Goal: Transaction & Acquisition: Purchase product/service

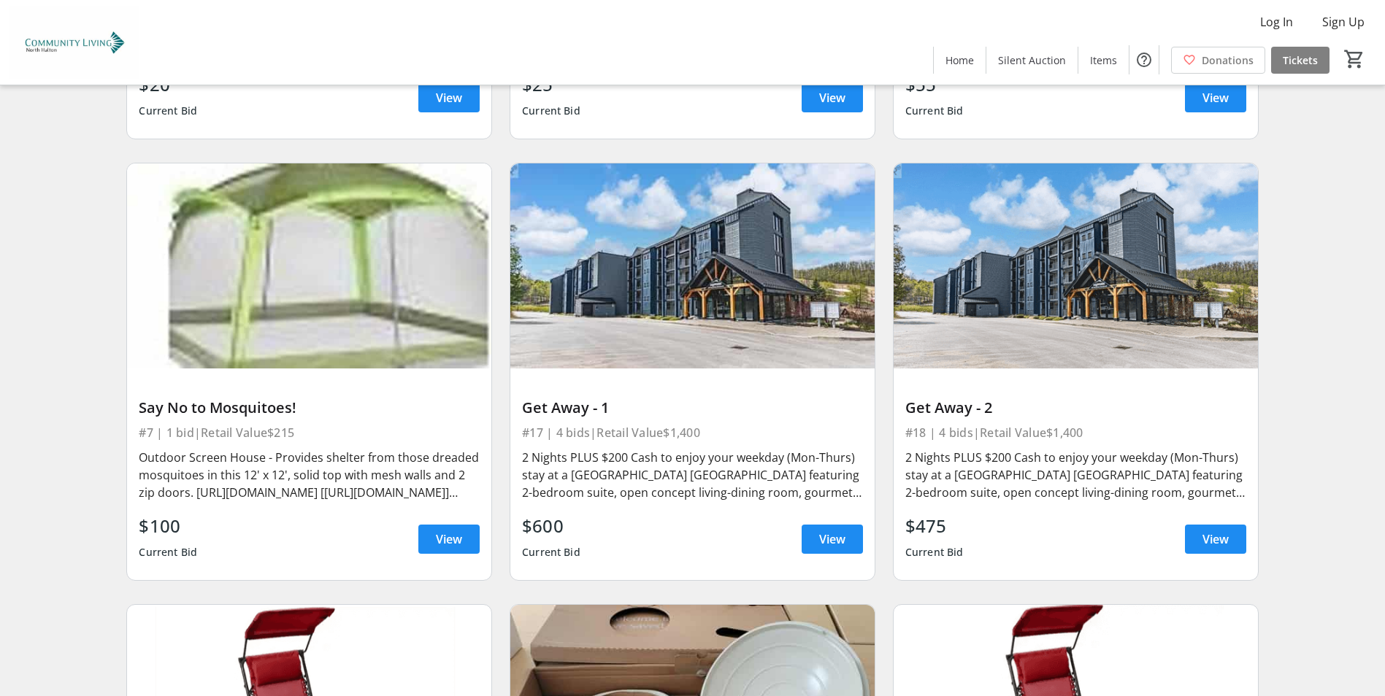
scroll to position [2774, 0]
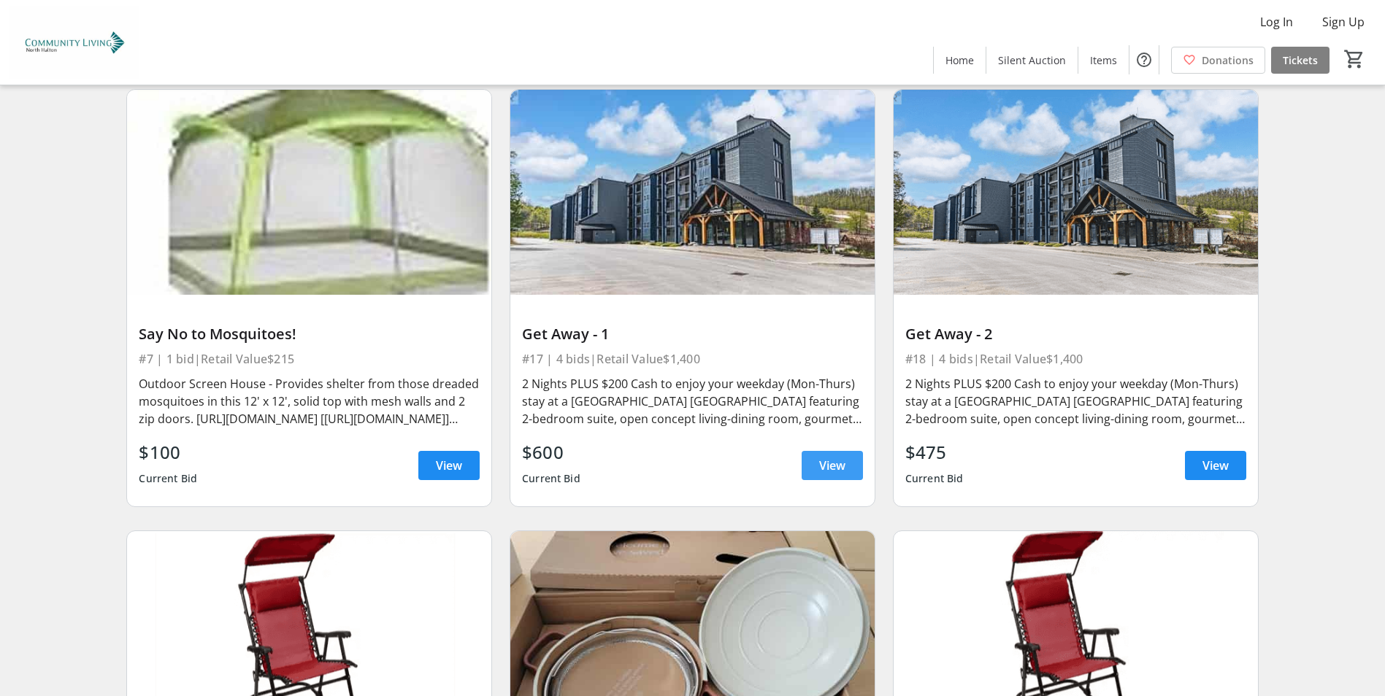
click at [827, 466] on span "View" at bounding box center [832, 466] width 26 height 18
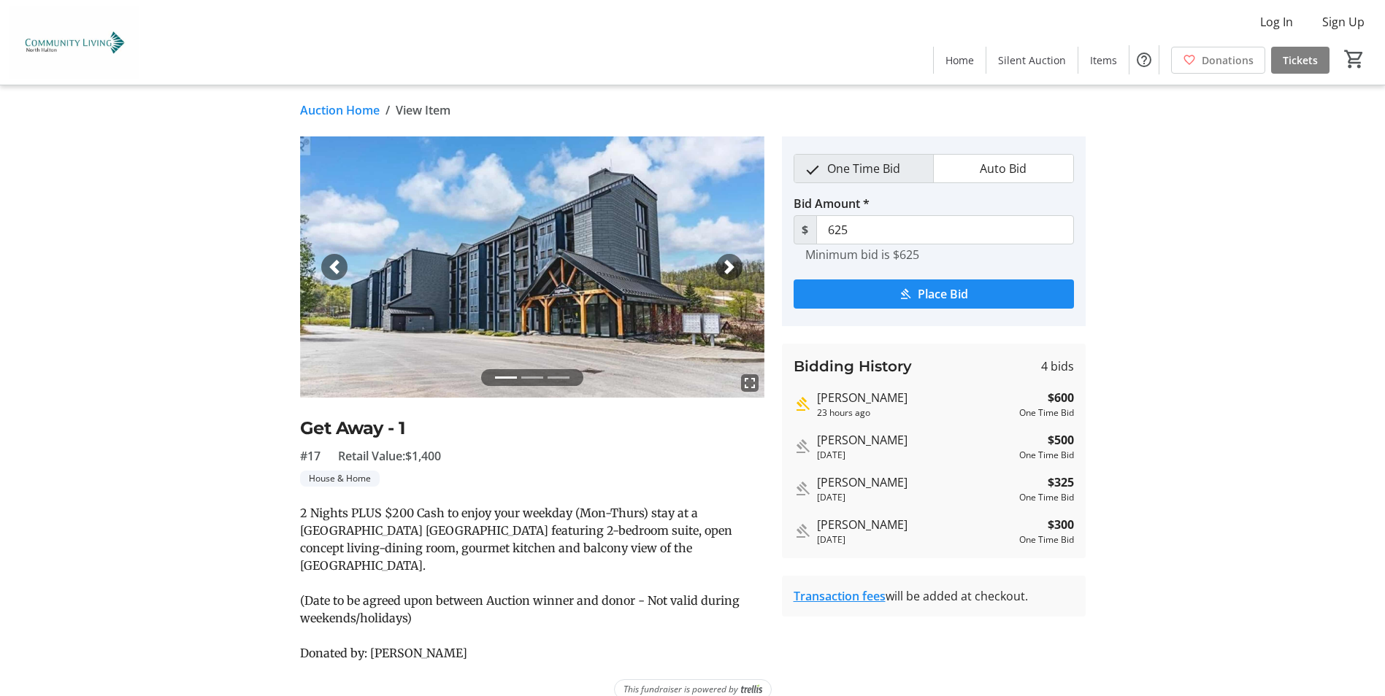
scroll to position [5, 0]
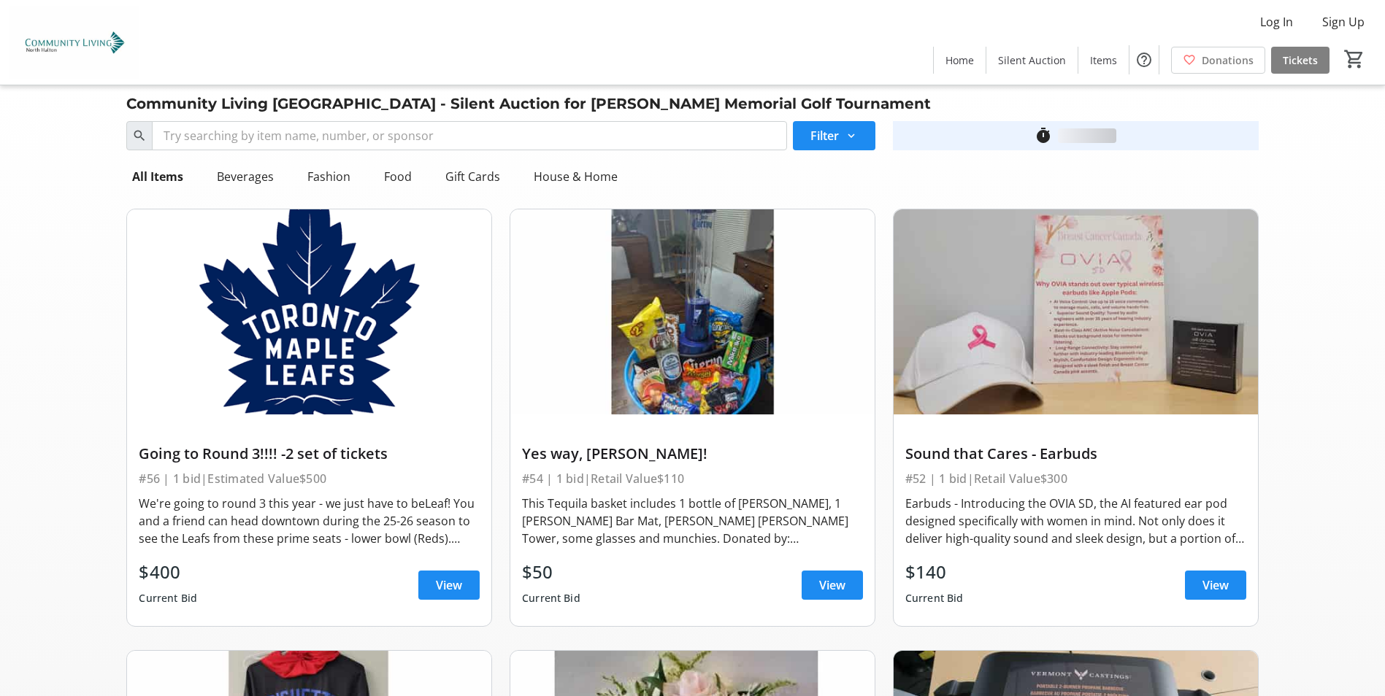
scroll to position [2774, 0]
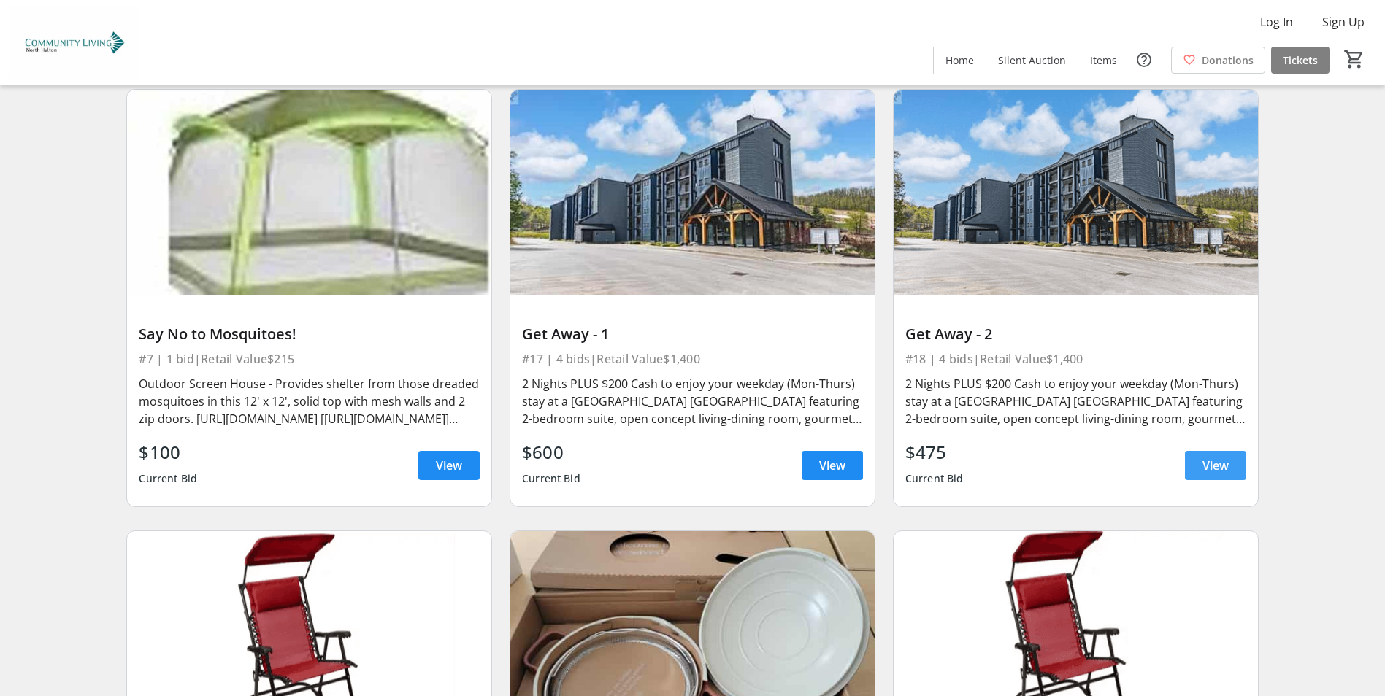
click at [1210, 461] on span "View" at bounding box center [1215, 466] width 26 height 18
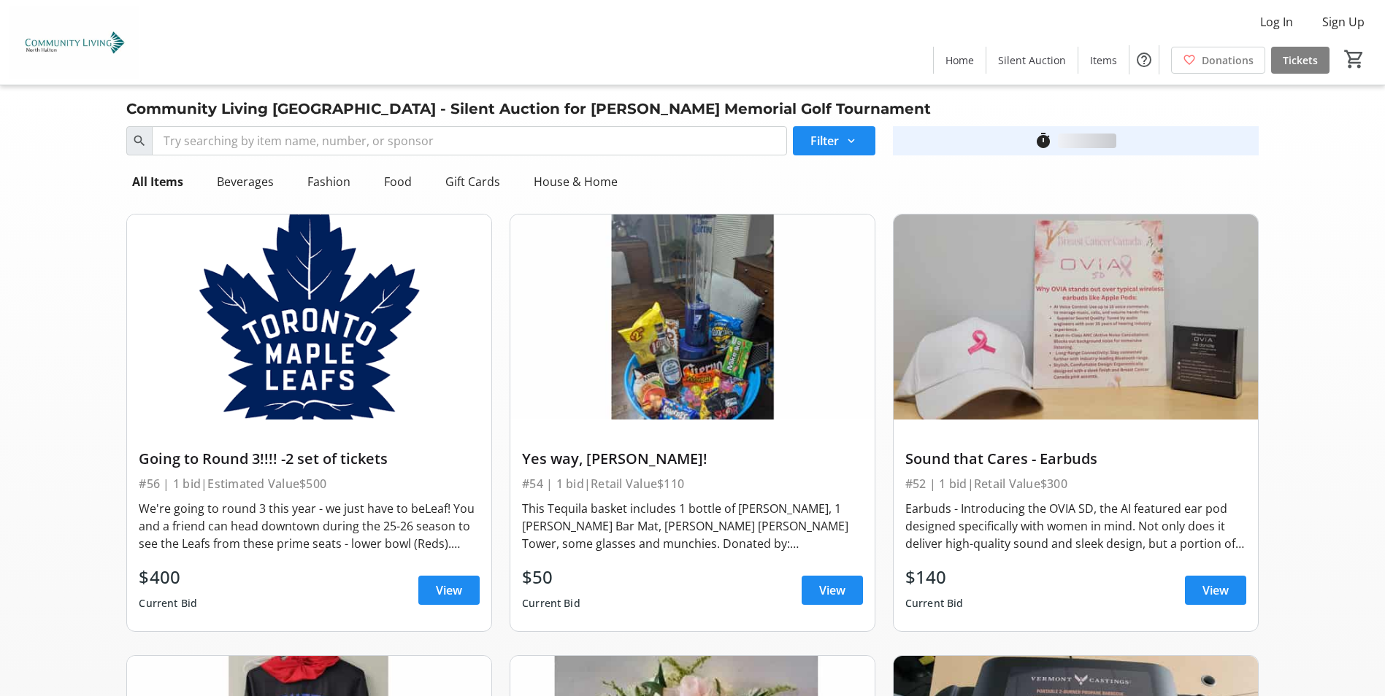
scroll to position [2774, 0]
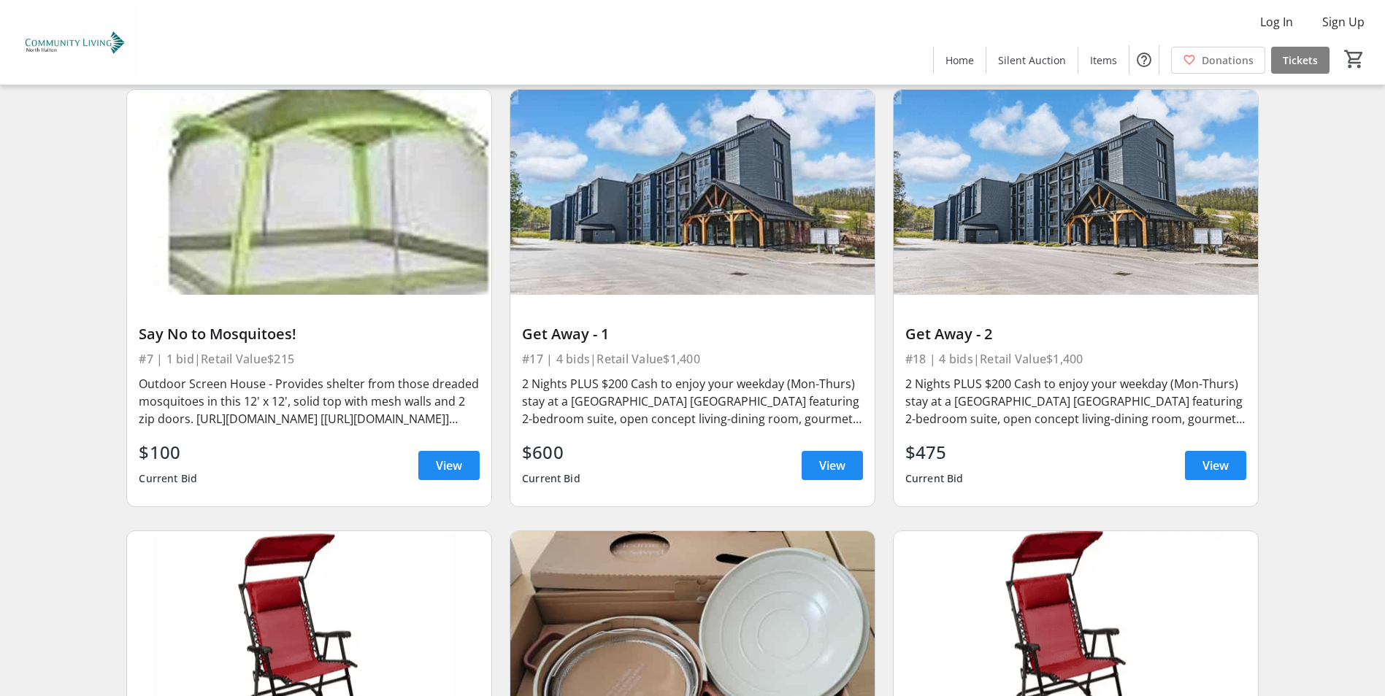
click at [826, 462] on span "View" at bounding box center [832, 466] width 26 height 18
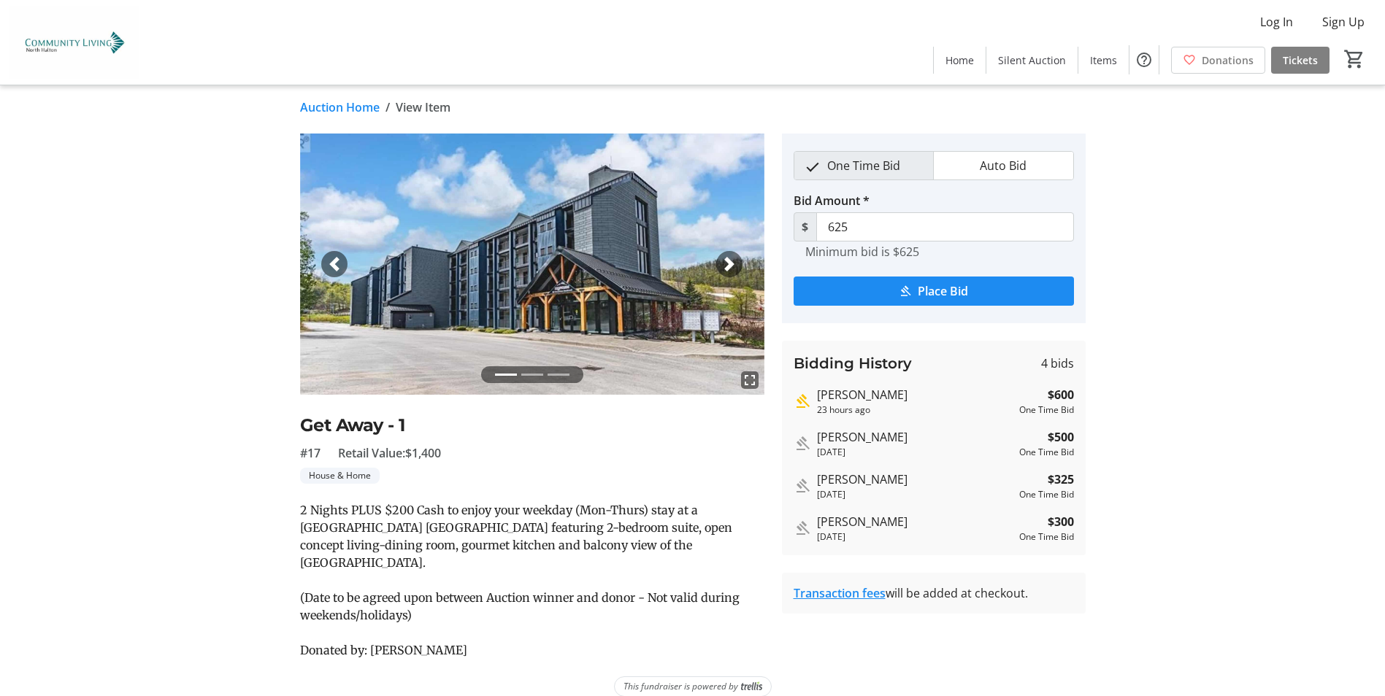
scroll to position [5, 0]
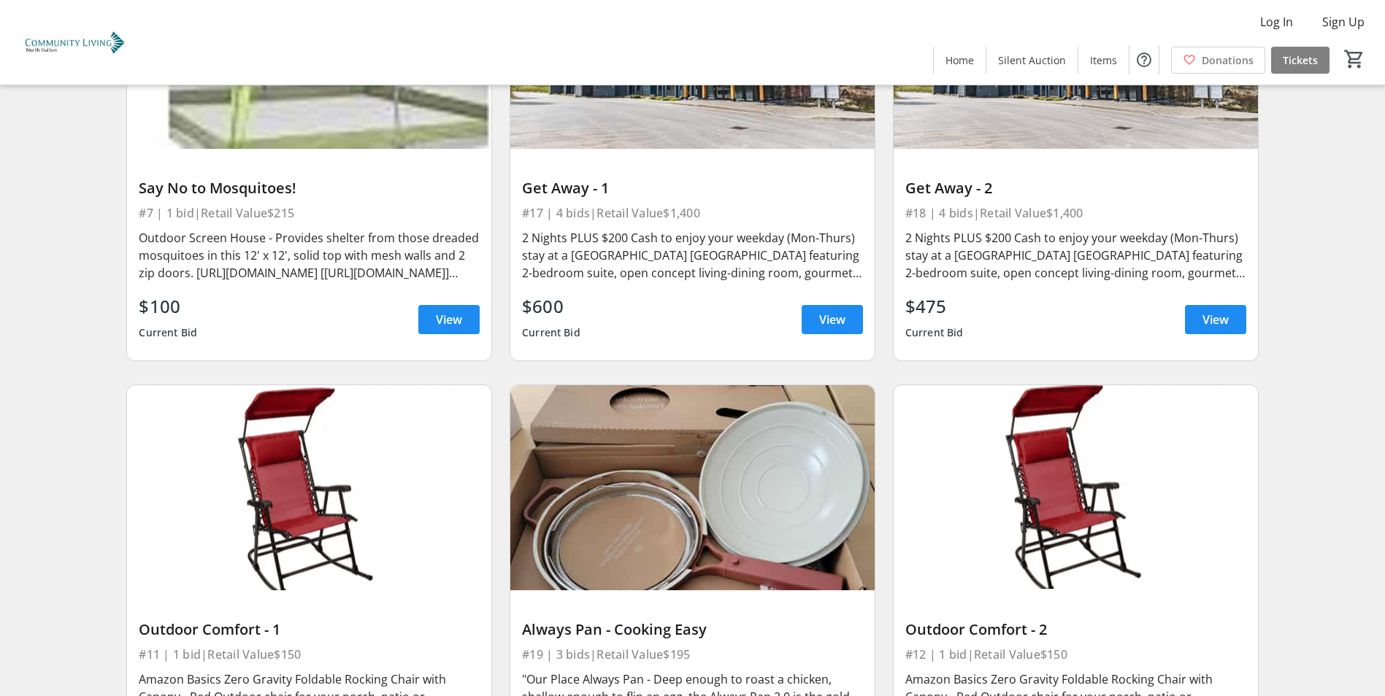
scroll to position [2628, 0]
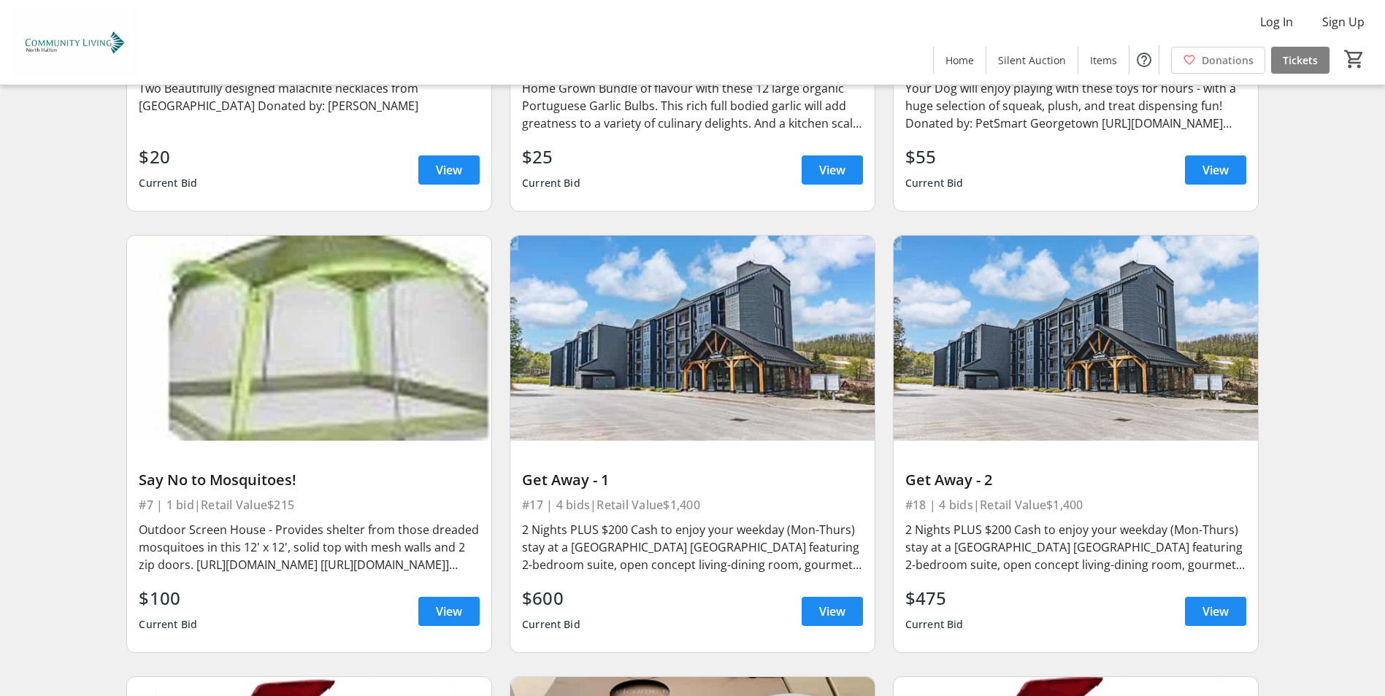
click at [1138, 557] on div "2 Nights PLUS $200 Cash to enjoy your weekday (Mon-Thurs) stay at a [GEOGRAPHIC…" at bounding box center [1075, 547] width 341 height 53
click at [966, 483] on div "Get Away - 2" at bounding box center [1075, 481] width 341 height 18
click at [598, 545] on div "2 Nights PLUS $200 Cash to enjoy your weekday (Mon-Thurs) stay at a [GEOGRAPHIC…" at bounding box center [692, 547] width 341 height 53
click at [842, 612] on span "View" at bounding box center [832, 612] width 26 height 18
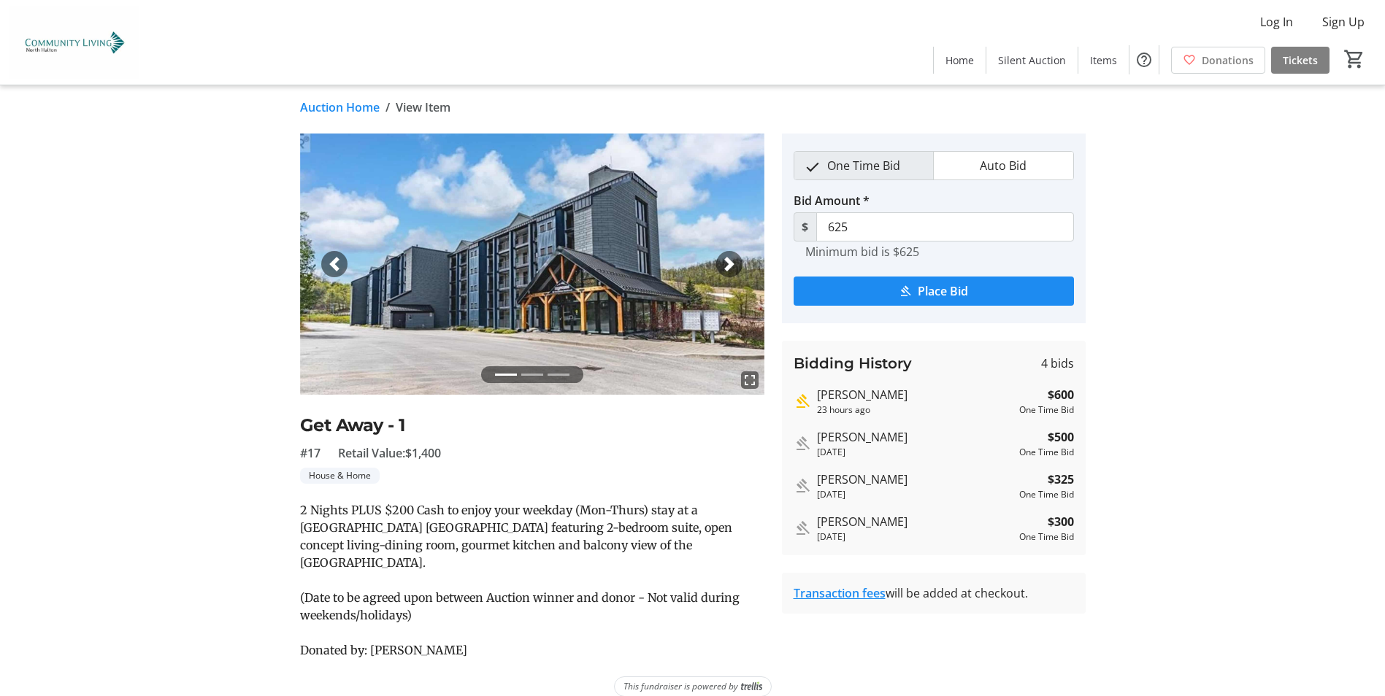
scroll to position [5, 0]
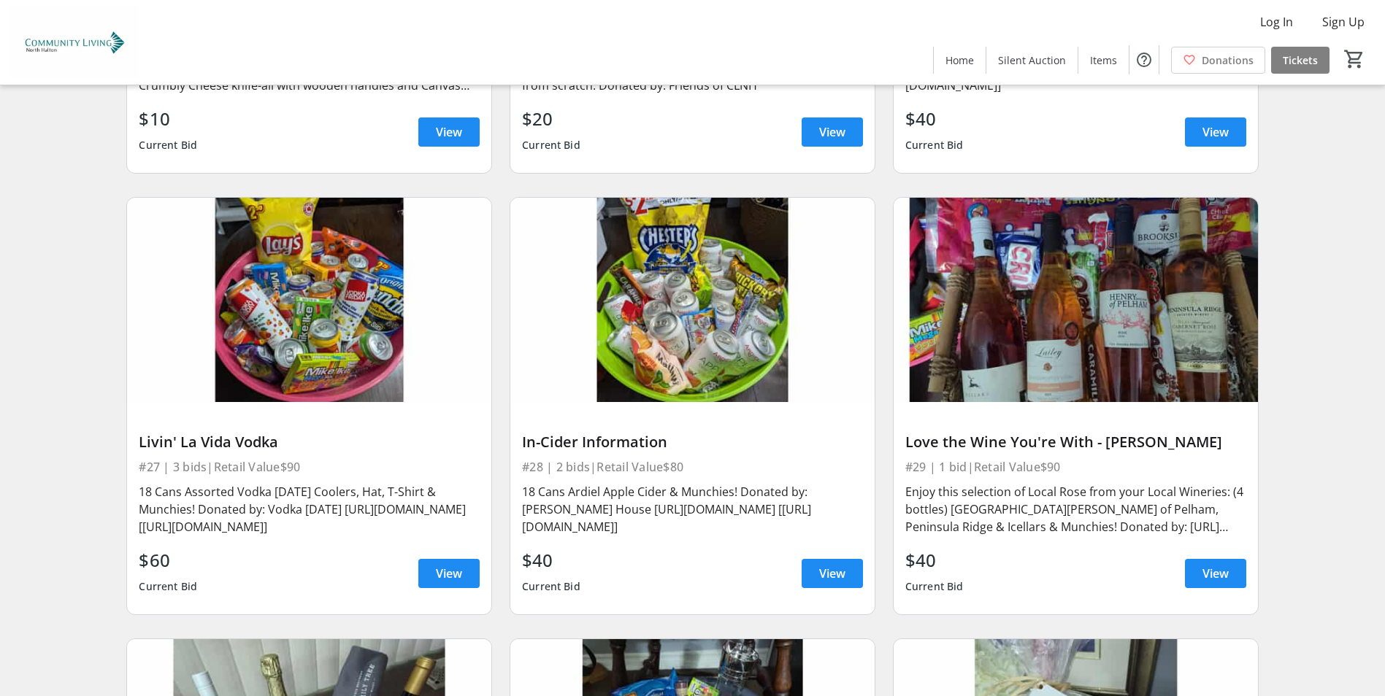
scroll to position [4891, 0]
